Goal: Task Accomplishment & Management: Use online tool/utility

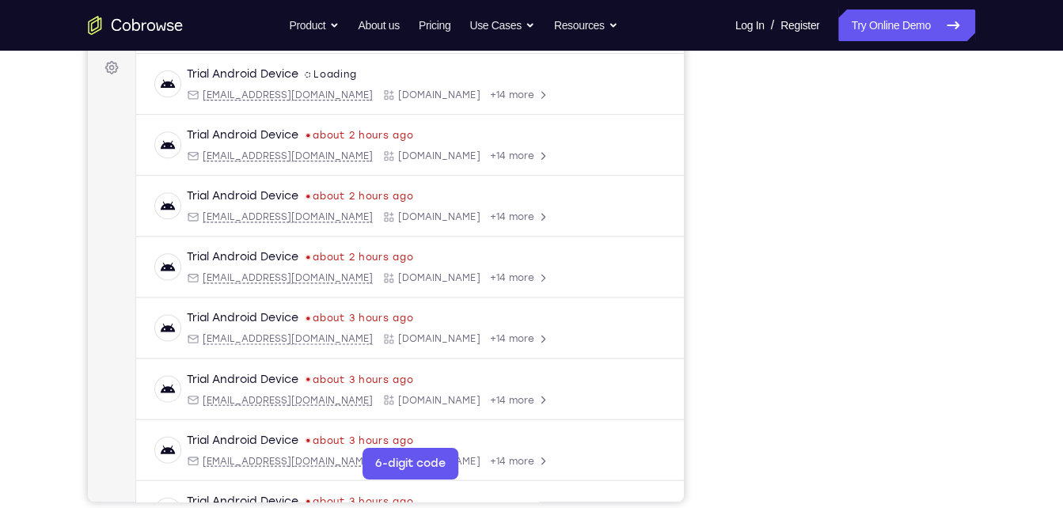
scroll to position [234, 0]
click at [865, 27] on link "Try Online Demo" at bounding box center [906, 25] width 136 height 32
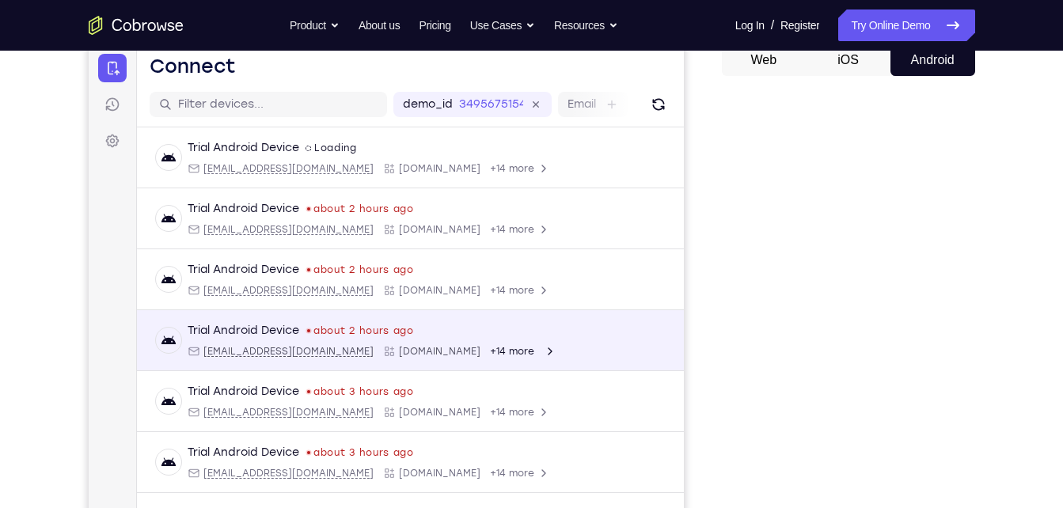
scroll to position [141, 0]
